Goal: Task Accomplishment & Management: Complete application form

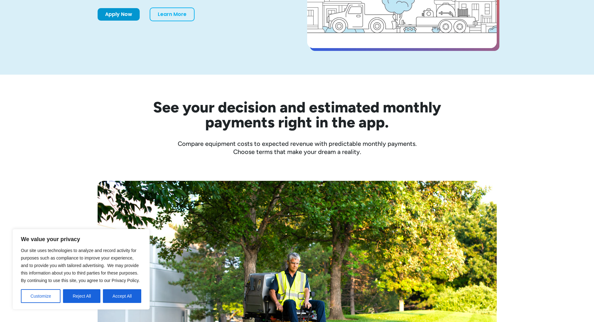
scroll to position [125, 0]
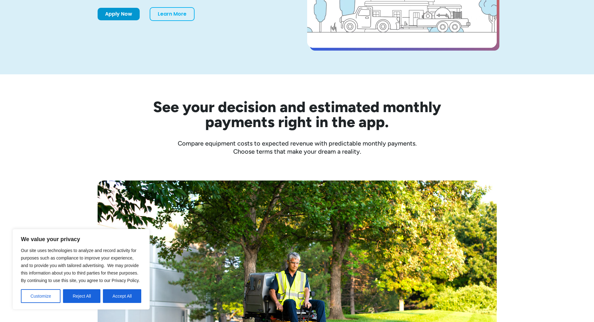
click at [49, 176] on div "Cost of the Trailer: $5,799.00 Monthly Payment: as low as $200 /mo with Clickle…" at bounding box center [297, 313] width 594 height 316
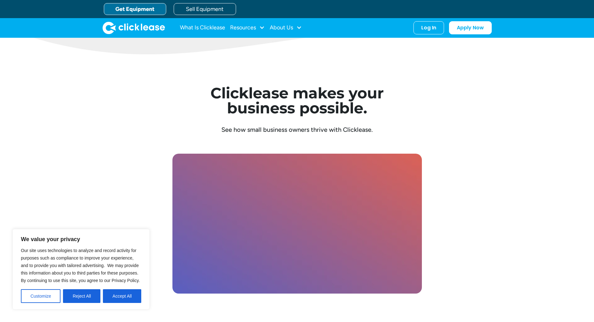
scroll to position [1684, 0]
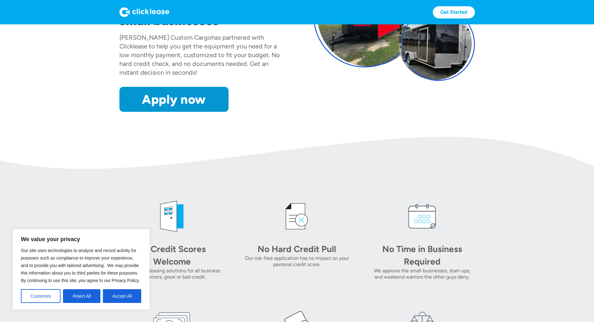
scroll to position [125, 0]
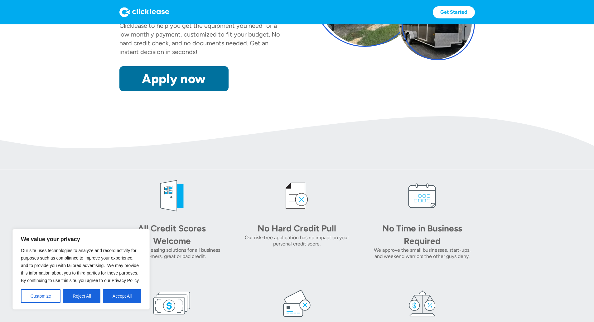
click at [145, 91] on link "Apply now" at bounding box center [173, 78] width 109 height 25
